Goal: Task Accomplishment & Management: Use online tool/utility

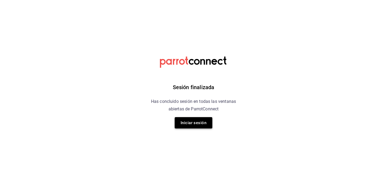
click at [195, 126] on button "Iniciar sesión" at bounding box center [194, 122] width 38 height 11
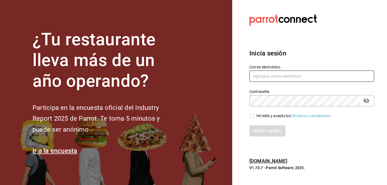
click at [268, 77] on input "text" at bounding box center [312, 75] width 125 height 11
type input "[PERSON_NAME][EMAIL_ADDRESS][PERSON_NAME][DOMAIN_NAME]"
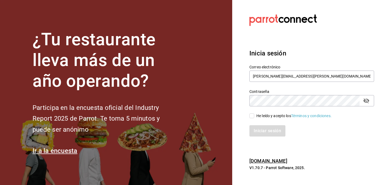
click at [252, 114] on input "He leído y acepto los Términos y condiciones." at bounding box center [252, 115] width 5 height 5
checkbox input "true"
click at [259, 126] on button "Iniciar sesión" at bounding box center [268, 130] width 37 height 11
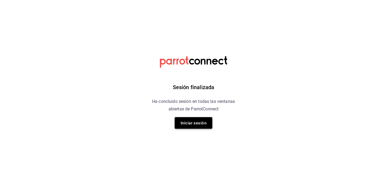
click at [194, 125] on font "Iniciar sesión" at bounding box center [194, 122] width 26 height 7
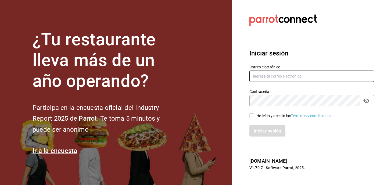
click at [276, 78] on input "text" at bounding box center [312, 75] width 125 height 11
type input "jaime.contreras.schz@gmail.com"
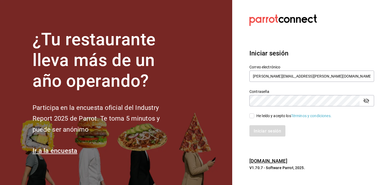
click at [252, 118] on label "He leído y acepto los Términos y condiciones." at bounding box center [291, 116] width 82 height 6
click at [252, 118] on input "He leído y acepto los Términos y condiciones." at bounding box center [252, 115] width 5 height 5
checkbox input "true"
click at [259, 130] on font "Iniciar sesión" at bounding box center [267, 130] width 27 height 5
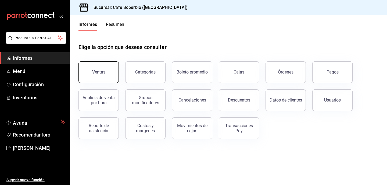
click at [101, 82] on button "Ventas" at bounding box center [99, 72] width 40 height 22
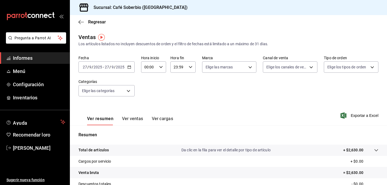
click at [121, 66] on input "2025" at bounding box center [120, 67] width 9 height 4
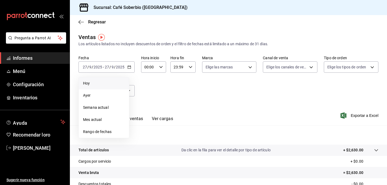
click at [107, 86] on span "Hoy" at bounding box center [104, 83] width 42 height 6
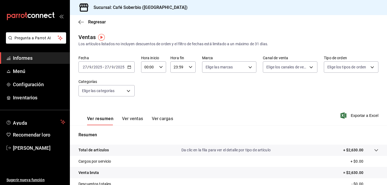
click at [188, 101] on div "Fecha [DATE] [DATE] - [DATE] [DATE] Hora inicio 00:00 Hora inicio Hora fin 23:5…" at bounding box center [229, 78] width 300 height 47
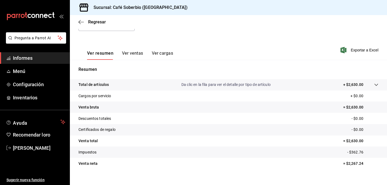
scroll to position [73, 0]
